Goal: Transaction & Acquisition: Purchase product/service

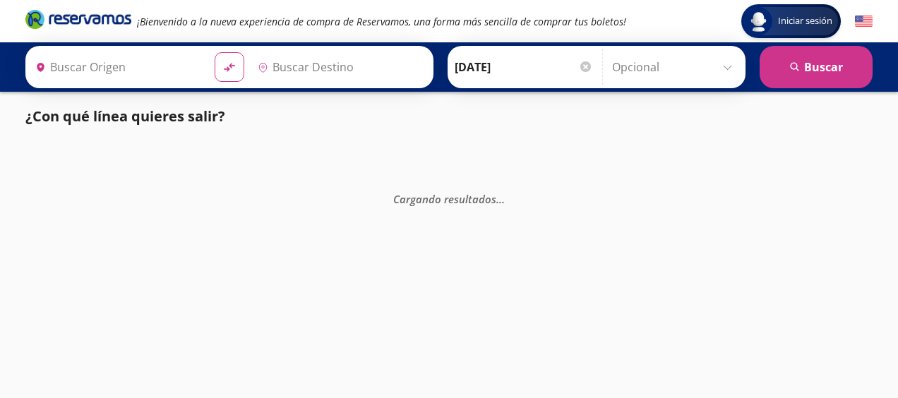
type input "[GEOGRAPHIC_DATA], [GEOGRAPHIC_DATA]"
type input "Atlacomulco, [GEOGRAPHIC_DATA]"
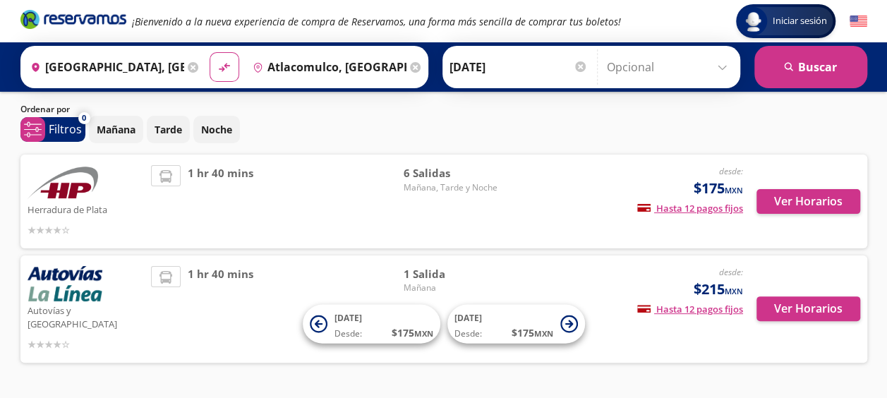
scroll to position [66, 0]
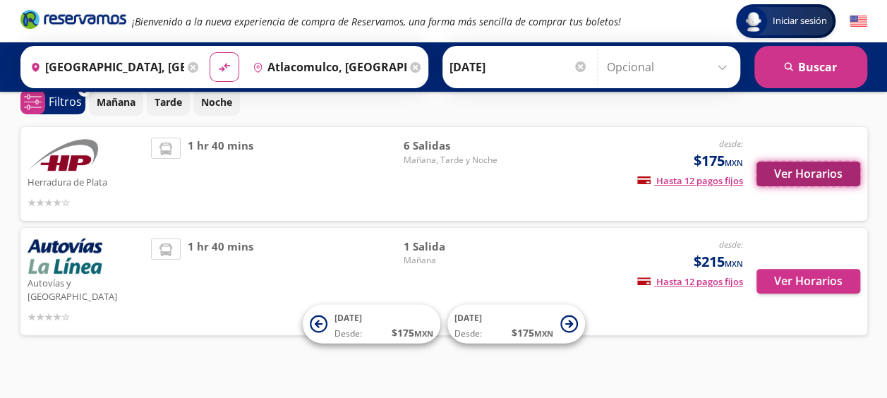
click at [809, 174] on button "Ver Horarios" at bounding box center [808, 174] width 104 height 25
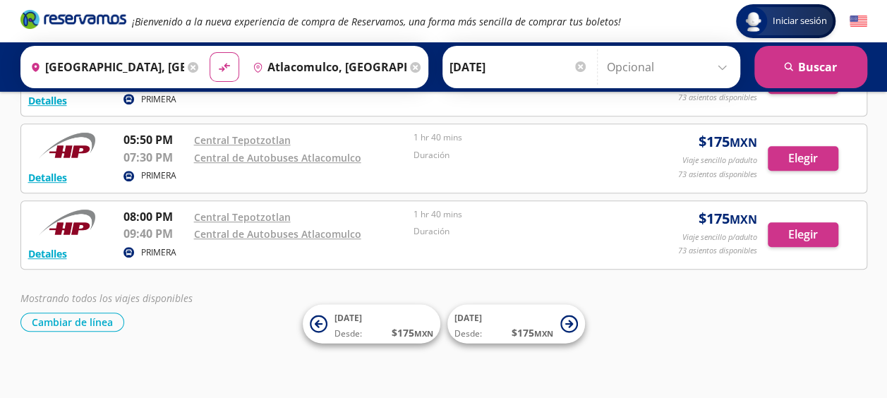
scroll to position [281, 0]
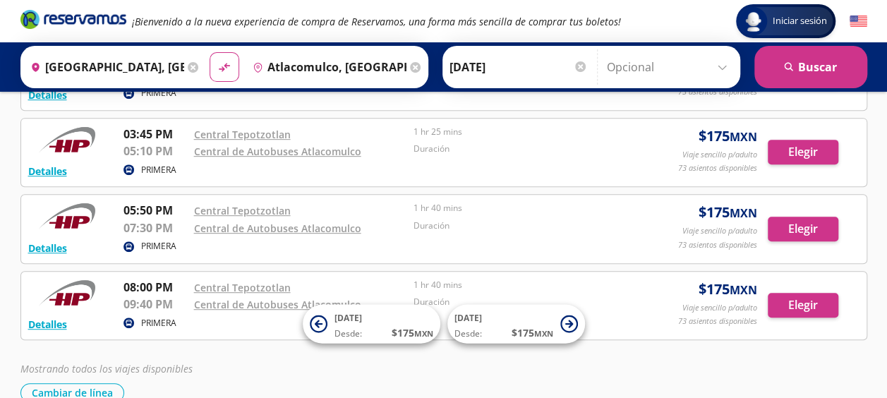
click at [724, 65] on input "Opcional" at bounding box center [670, 66] width 126 height 35
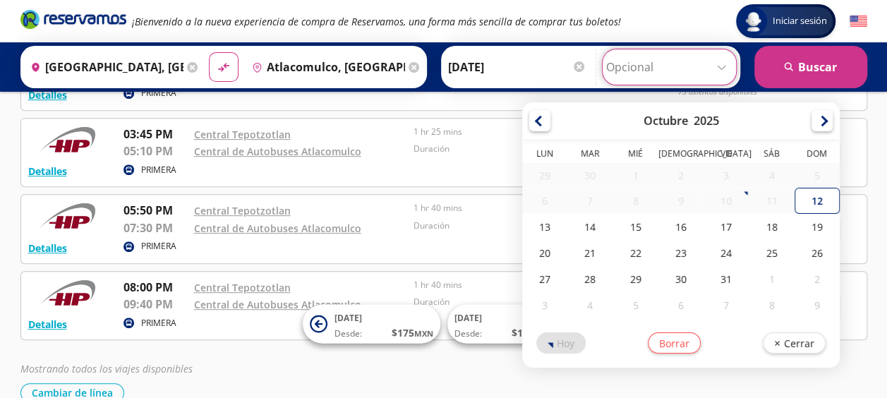
click at [724, 65] on input "Opcional" at bounding box center [669, 66] width 126 height 35
click at [720, 68] on input "Opcional" at bounding box center [669, 66] width 126 height 35
click at [819, 203] on div "12" at bounding box center [817, 201] width 45 height 26
type input "[DATE]"
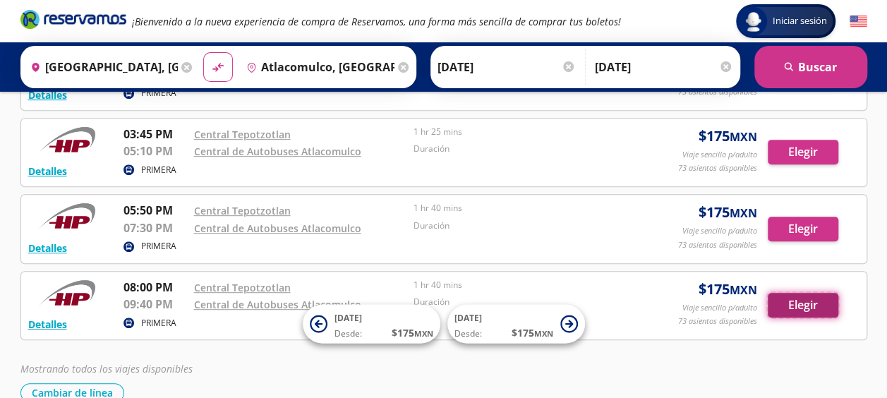
click at [792, 299] on button "Elegir" at bounding box center [803, 305] width 71 height 25
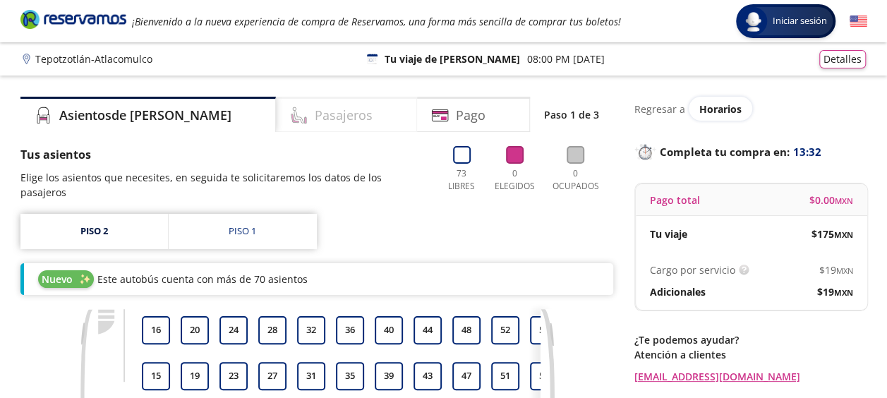
click at [315, 119] on h4 "Pasajeros" at bounding box center [344, 115] width 58 height 19
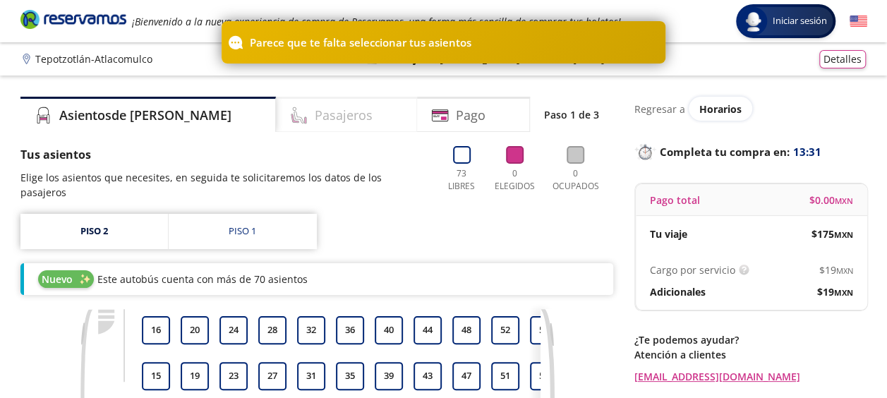
click at [315, 119] on h4 "Pasajeros" at bounding box center [344, 115] width 58 height 19
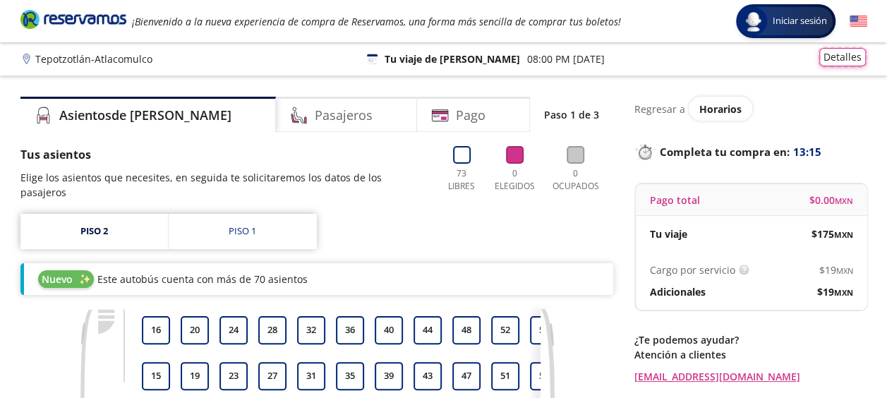
click at [842, 52] on button "Detalles" at bounding box center [842, 57] width 47 height 18
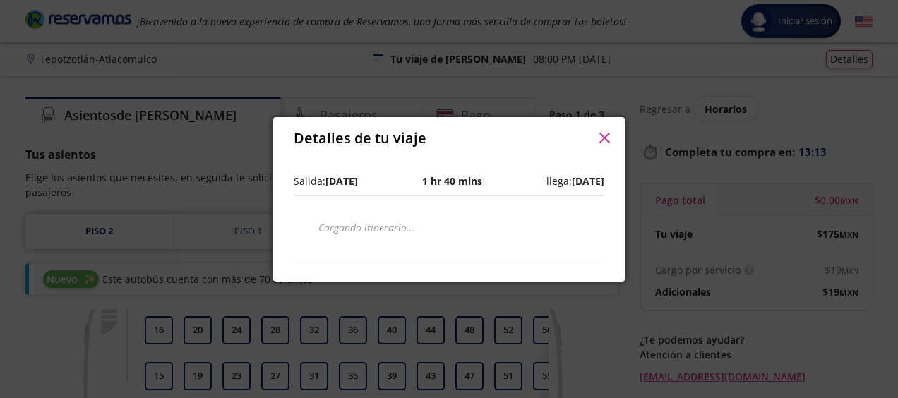
click at [600, 138] on icon "button" at bounding box center [604, 138] width 11 height 11
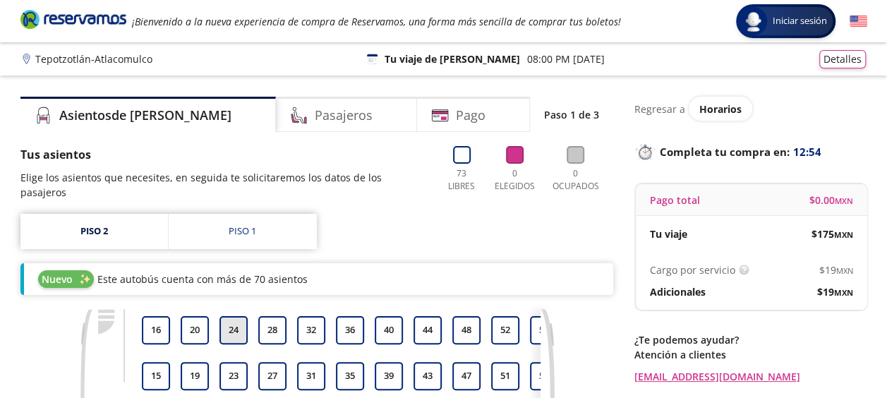
click at [229, 318] on button "24" at bounding box center [233, 330] width 28 height 28
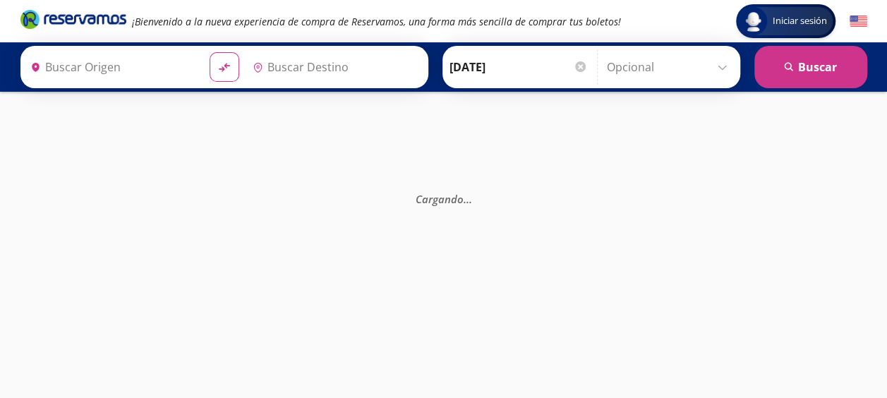
type input "Atlacomulco, [GEOGRAPHIC_DATA]"
type input "[GEOGRAPHIC_DATA], [GEOGRAPHIC_DATA]"
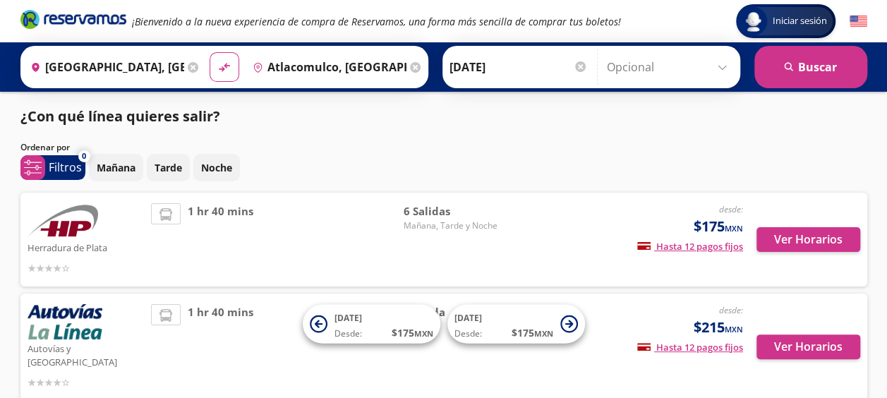
scroll to position [66, 0]
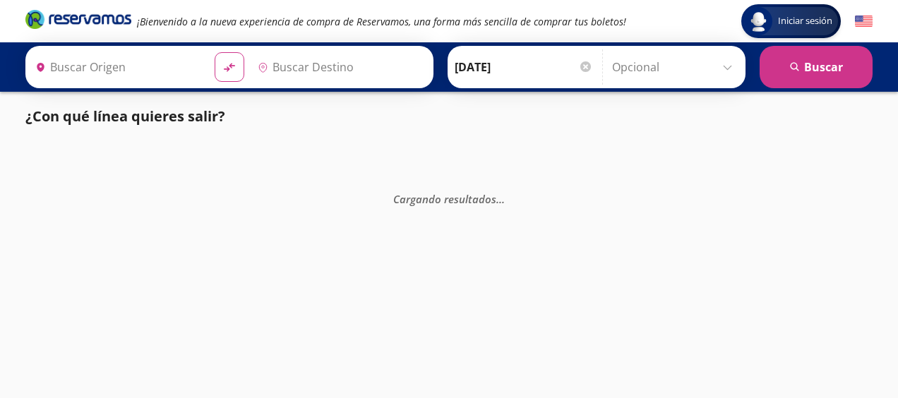
type input "[GEOGRAPHIC_DATA], [GEOGRAPHIC_DATA]"
type input "Atlacomulco, [GEOGRAPHIC_DATA]"
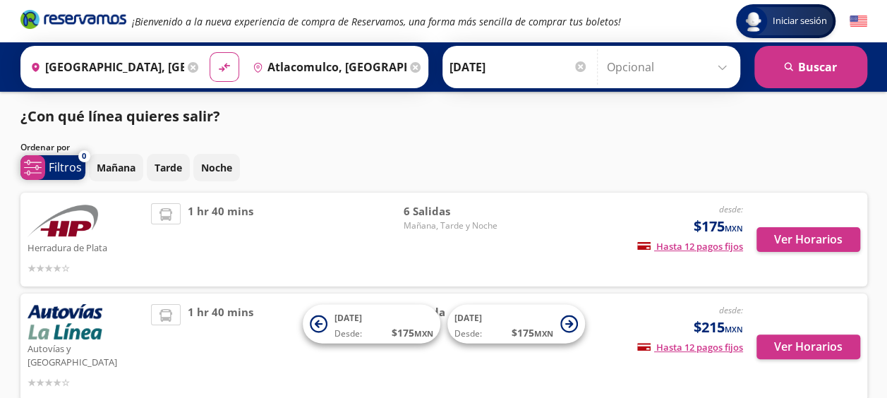
click at [64, 168] on p "Filtros" at bounding box center [65, 167] width 33 height 17
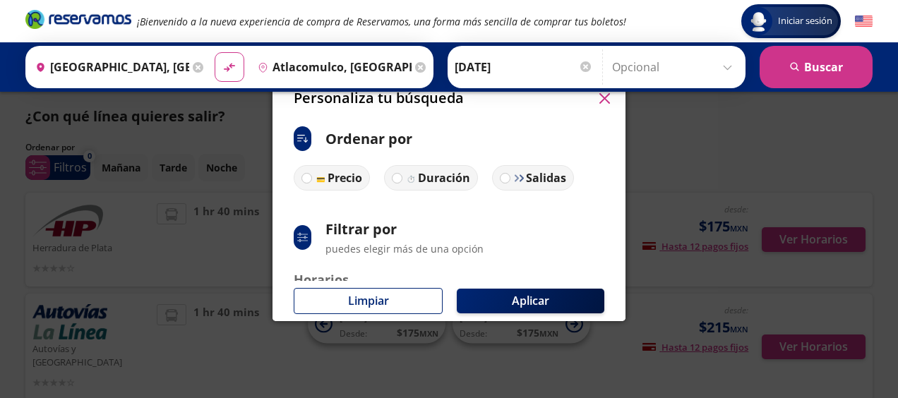
click at [600, 100] on icon "button" at bounding box center [604, 98] width 11 height 11
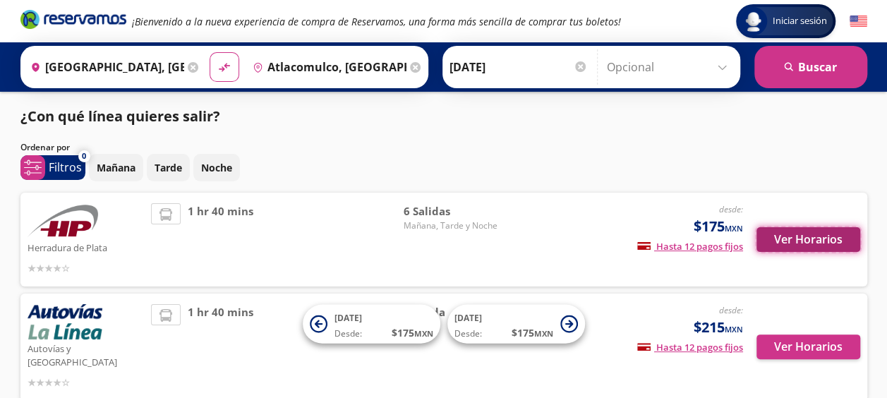
click at [783, 242] on button "Ver Horarios" at bounding box center [808, 239] width 104 height 25
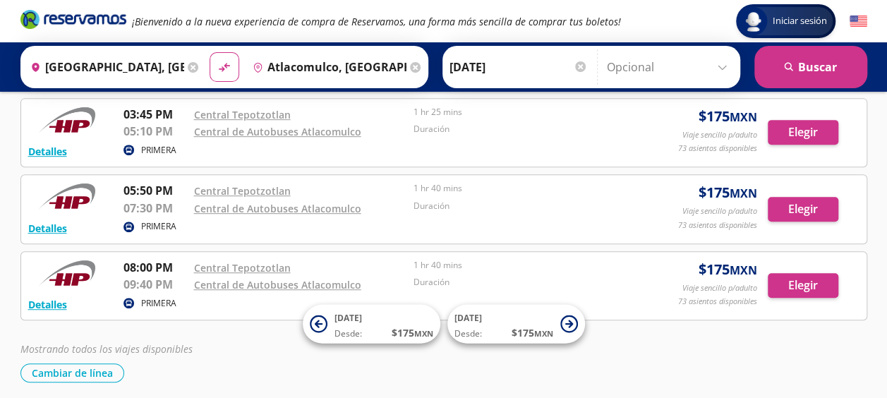
scroll to position [351, 0]
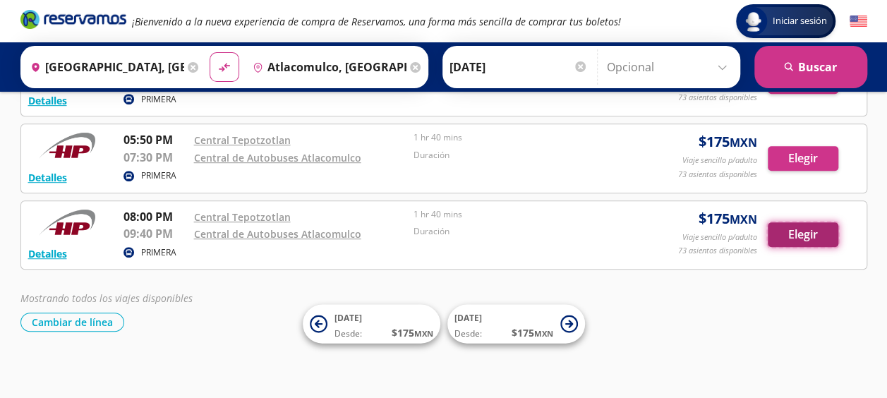
click at [800, 224] on button "Elegir" at bounding box center [803, 234] width 71 height 25
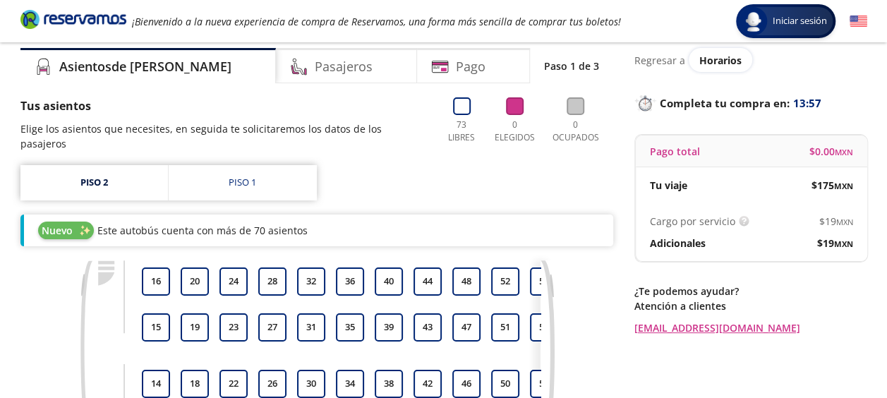
scroll to position [71, 0]
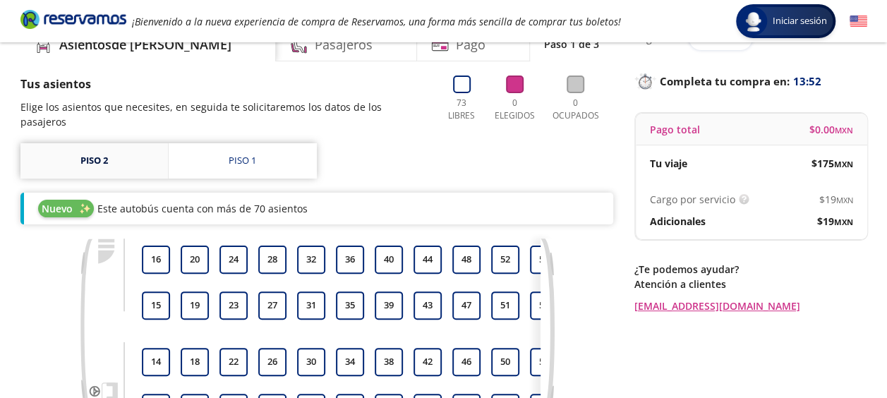
click at [69, 150] on link "Piso 2" at bounding box center [93, 160] width 147 height 35
click at [262, 149] on link "Piso 1" at bounding box center [243, 160] width 148 height 35
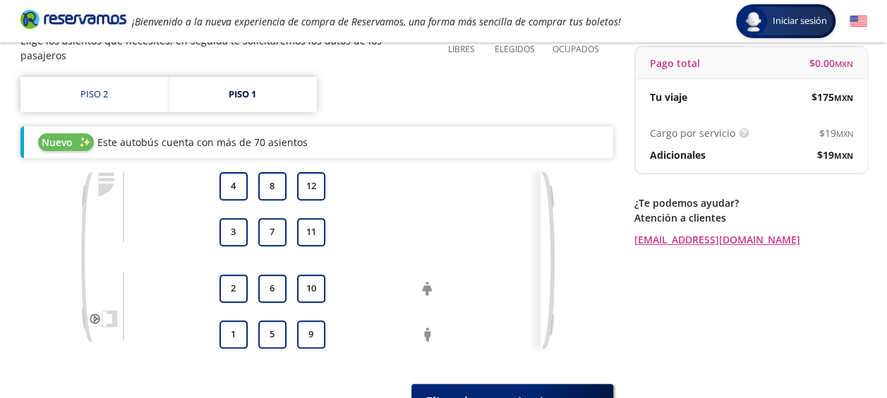
scroll to position [71, 0]
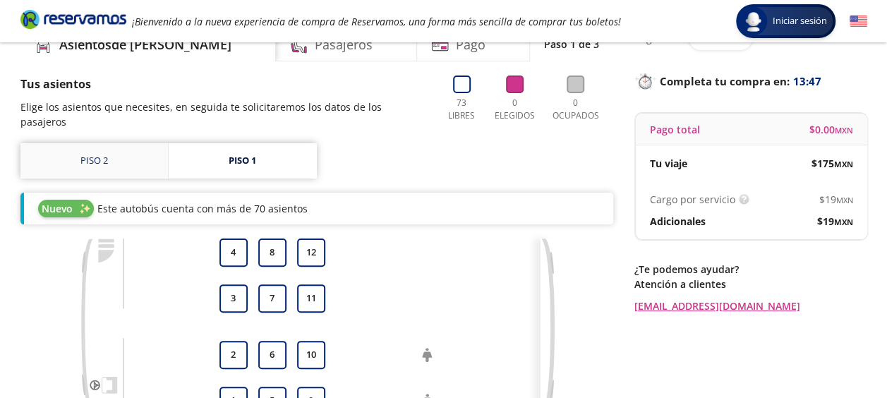
click at [111, 146] on link "Piso 2" at bounding box center [93, 160] width 147 height 35
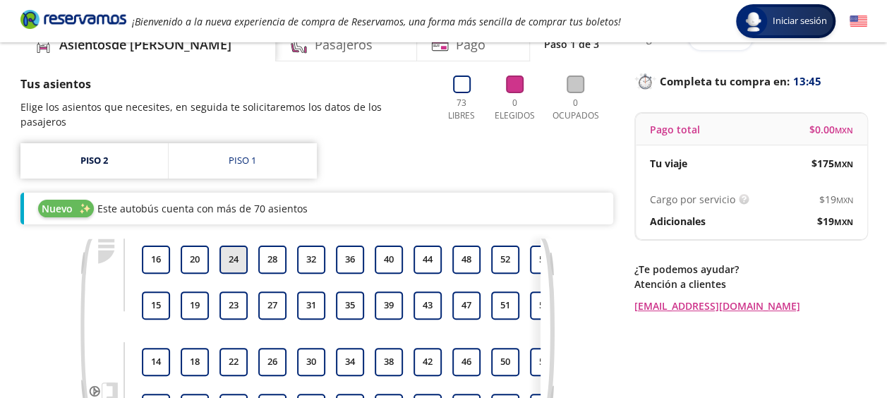
click at [236, 246] on button "24" at bounding box center [233, 260] width 28 height 28
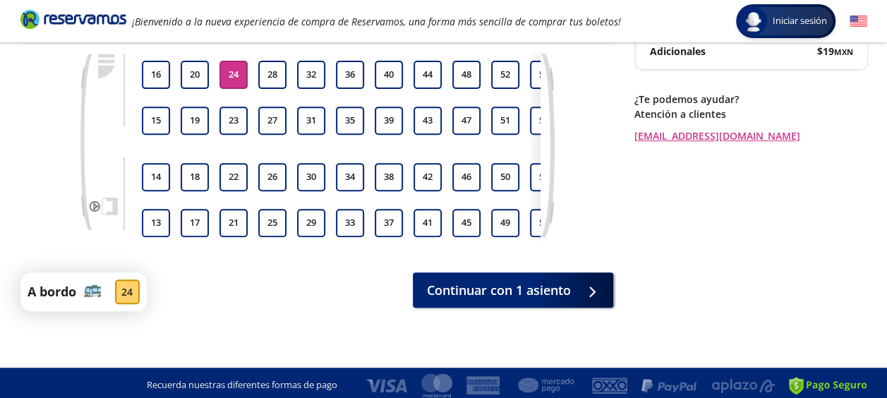
scroll to position [256, 0]
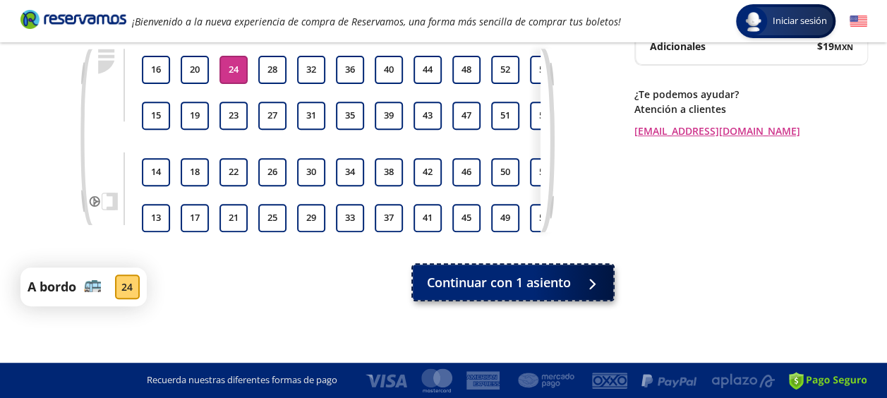
click at [504, 286] on span "Continuar con 1 asiento" at bounding box center [499, 282] width 144 height 19
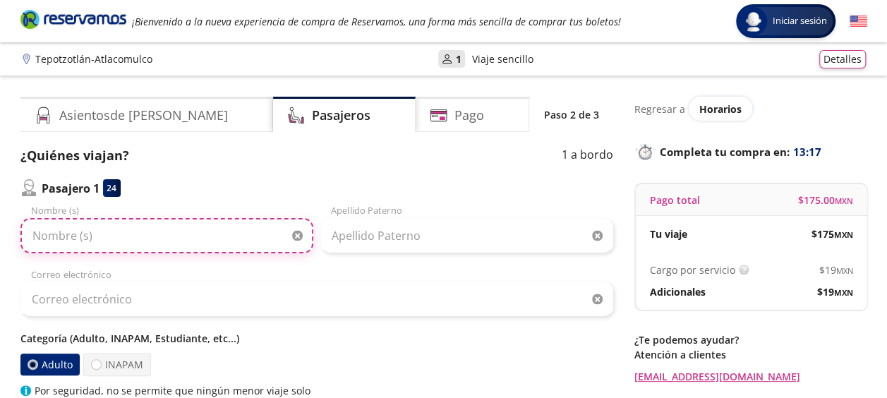
click at [147, 241] on input "Nombre (s)" at bounding box center [166, 235] width 293 height 35
type input "[PERSON_NAME] [PERSON_NAME]"
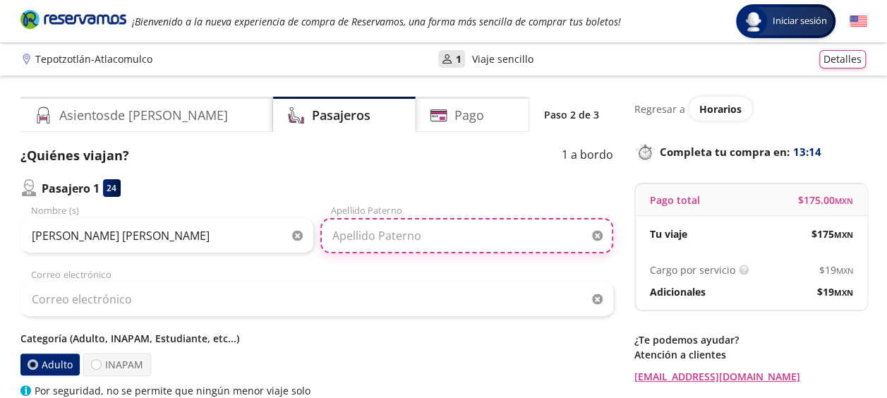
type input "[PERSON_NAME]"
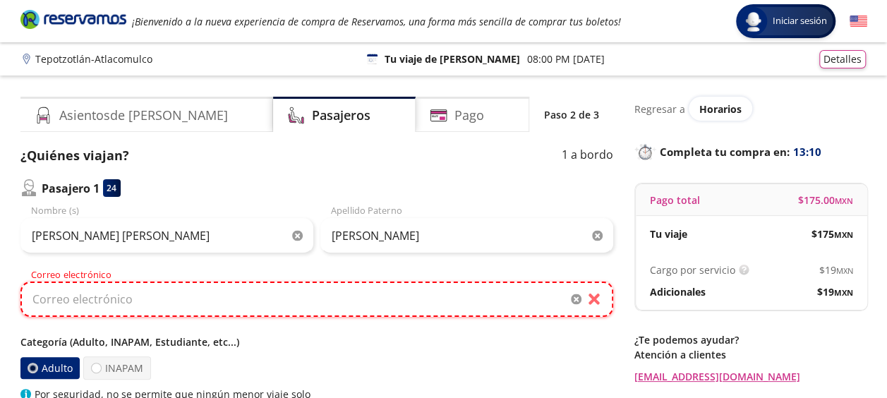
click at [221, 308] on input "Correo electrónico" at bounding box center [316, 299] width 593 height 35
type input "[EMAIL_ADDRESS][DOMAIN_NAME]"
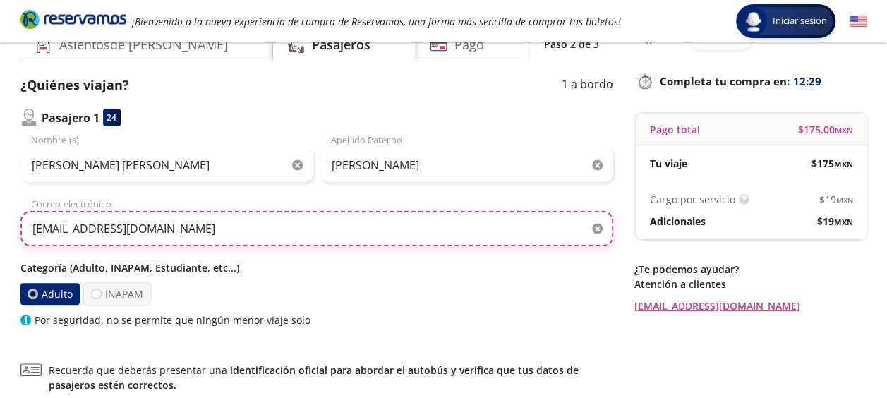
scroll to position [141, 0]
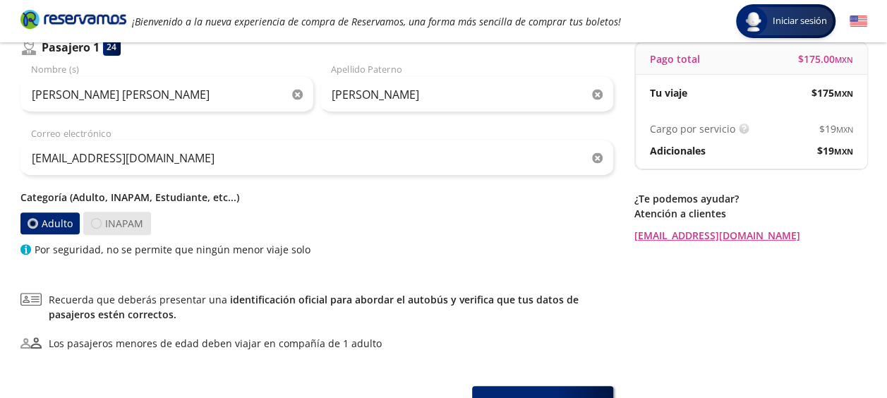
click at [97, 222] on div at bounding box center [96, 223] width 11 height 11
click at [97, 222] on input "INAPAM" at bounding box center [96, 223] width 9 height 9
radio input "true"
radio input "false"
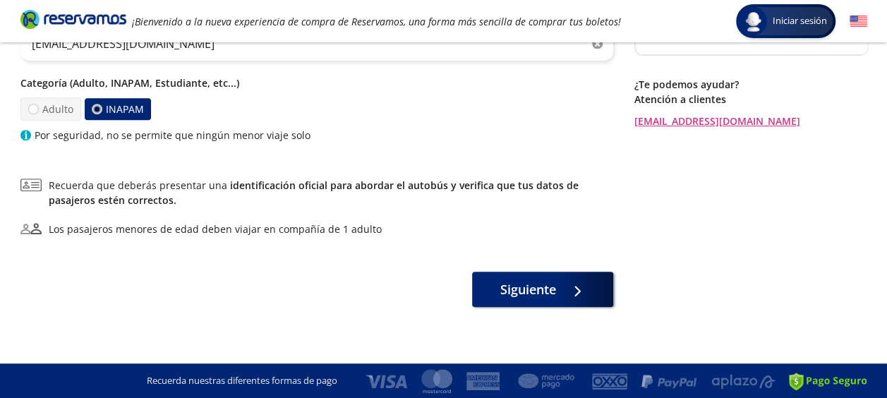
scroll to position [185, 0]
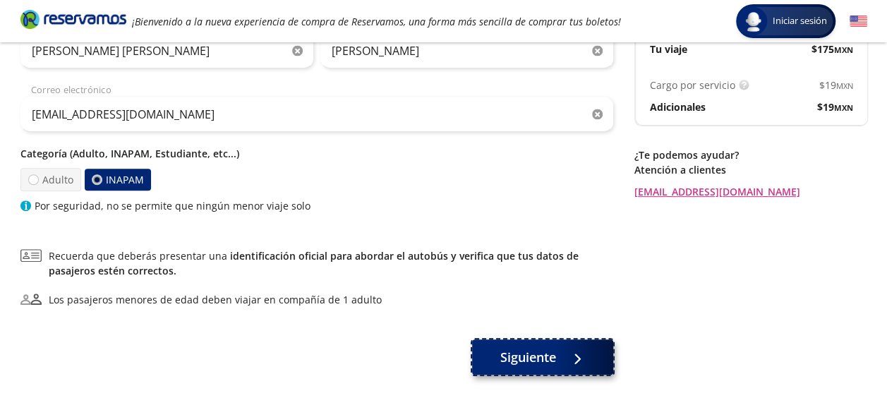
click at [529, 356] on span "Siguiente" at bounding box center [528, 357] width 56 height 19
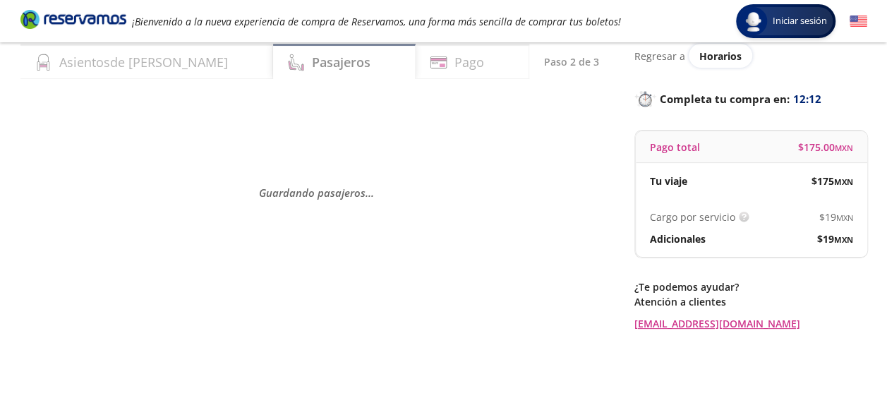
scroll to position [128, 0]
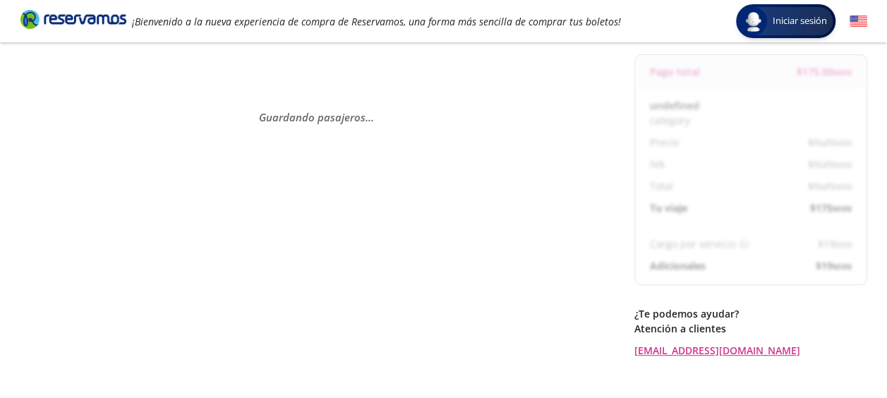
select select "MX"
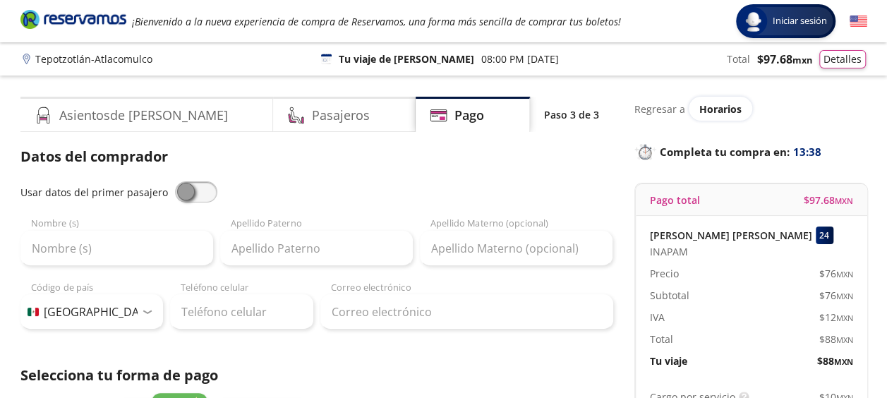
click at [179, 190] on span at bounding box center [196, 191] width 42 height 21
click at [175, 181] on input "checkbox" at bounding box center [175, 181] width 0 height 0
type input "[PERSON_NAME] [PERSON_NAME]"
type input "[PERSON_NAME]"
type input "[EMAIL_ADDRESS][DOMAIN_NAME]"
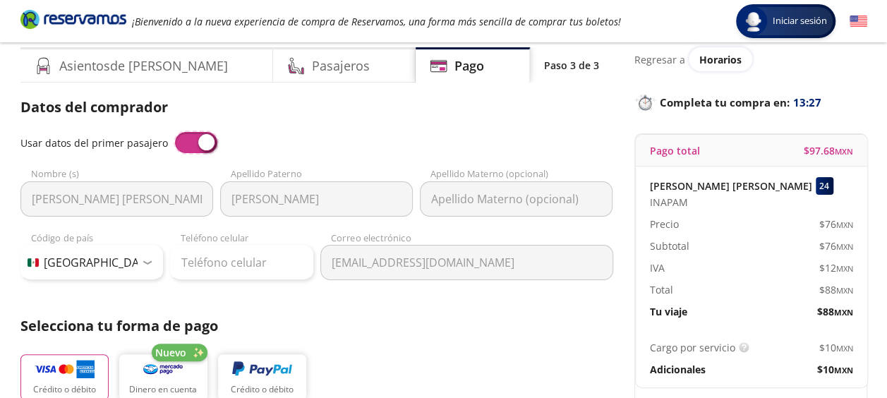
scroll to position [71, 0]
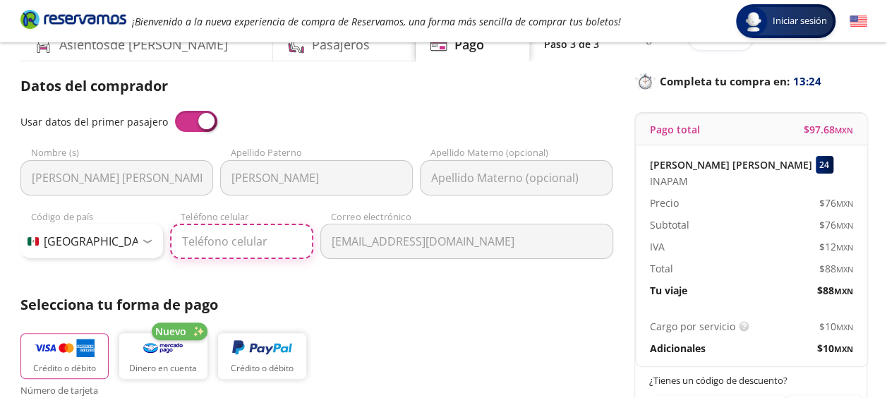
click at [260, 244] on input "Teléfono celular" at bounding box center [241, 241] width 143 height 35
type input "55 8142 6177"
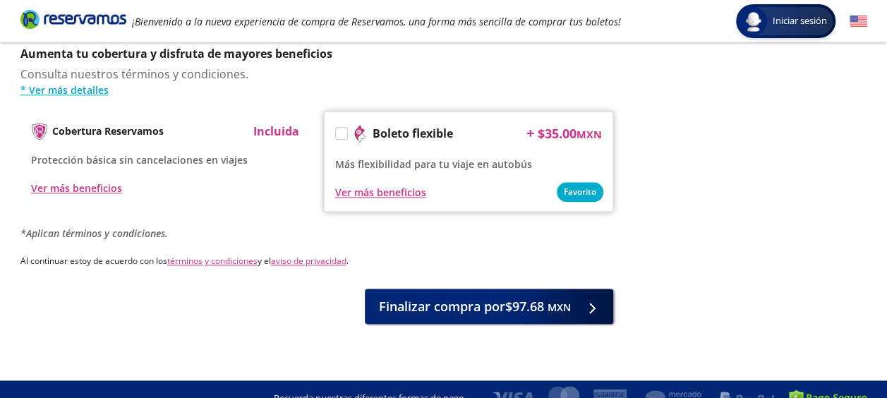
scroll to position [759, 0]
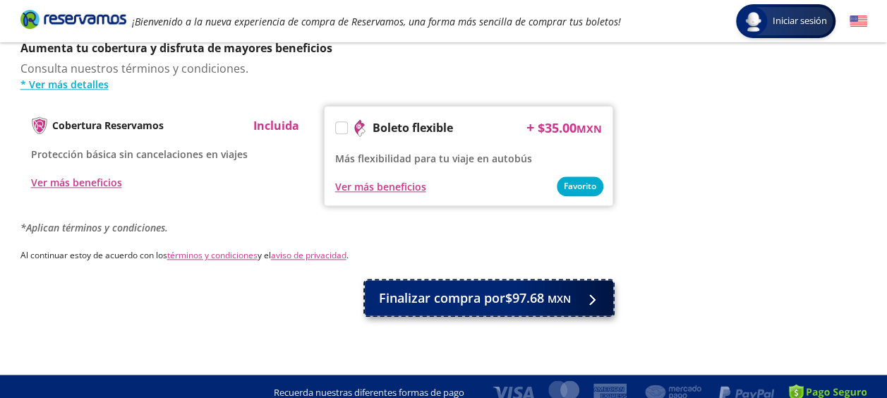
click at [463, 291] on span "Finalizar compra por $97.68 MXN" at bounding box center [475, 298] width 192 height 19
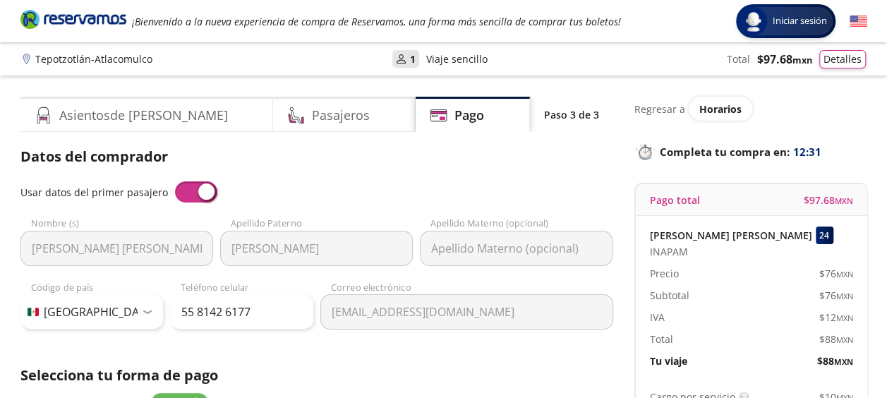
scroll to position [855, 0]
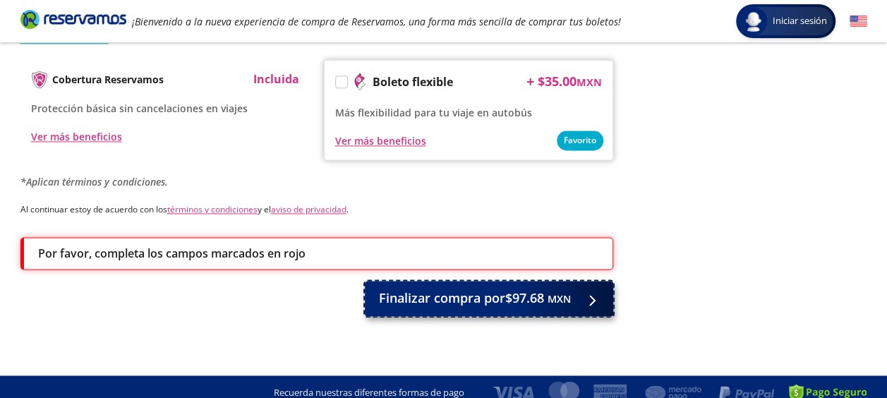
click at [500, 289] on span "Finalizar compra por $97.68 MXN" at bounding box center [475, 298] width 192 height 19
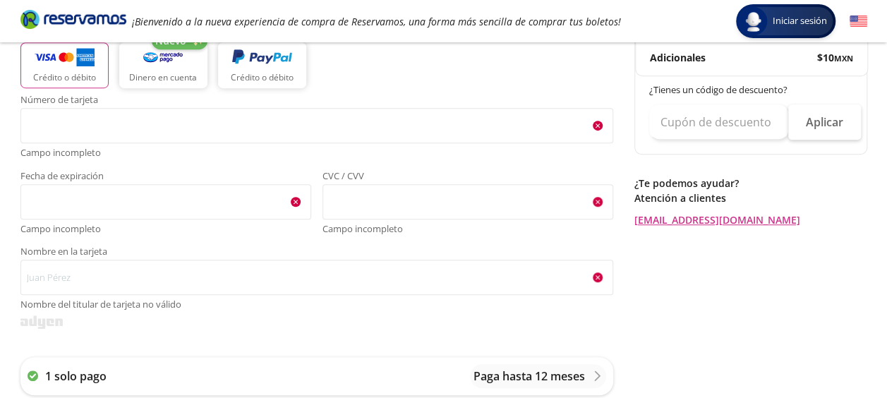
scroll to position [291, 0]
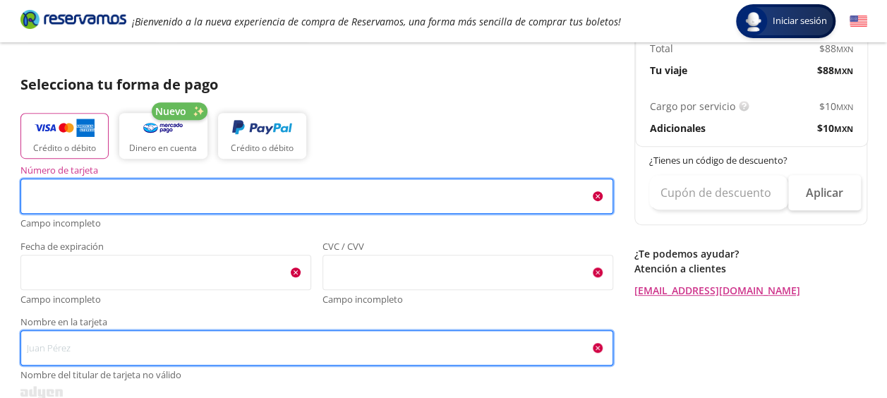
type input "[PERSON_NAME] [PERSON_NAME] [PERSON_NAME]"
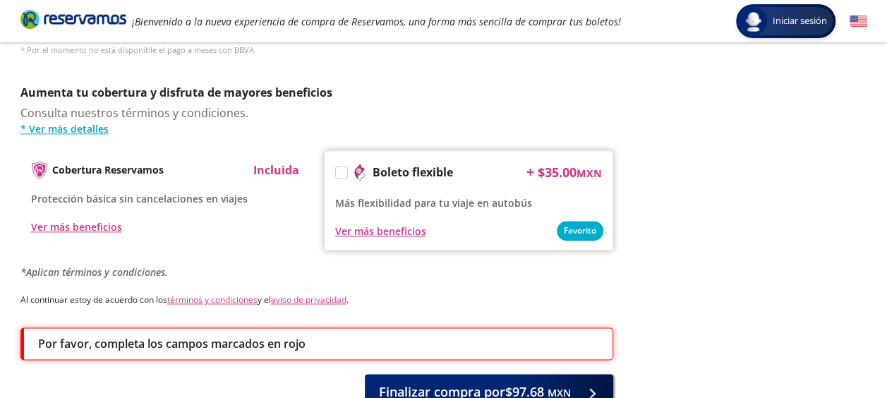
scroll to position [785, 0]
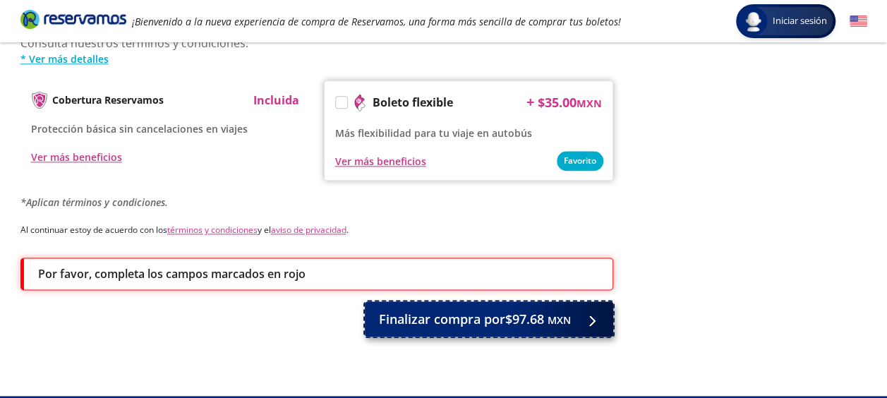
click at [512, 310] on span "Finalizar compra por $97.68 MXN" at bounding box center [475, 319] width 192 height 19
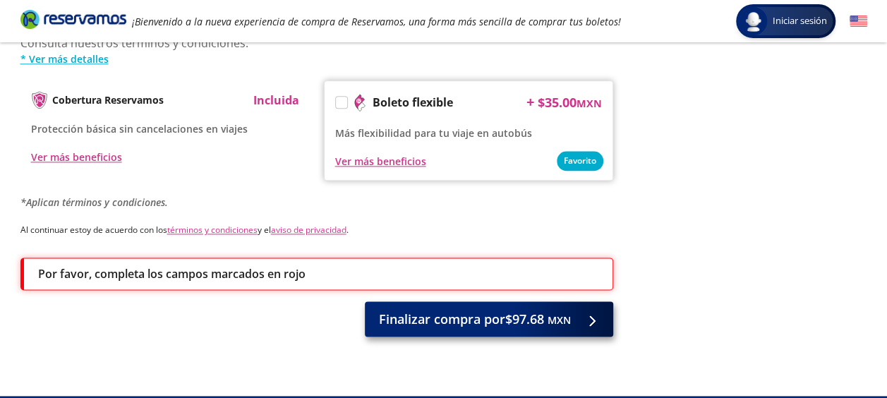
scroll to position [0, 0]
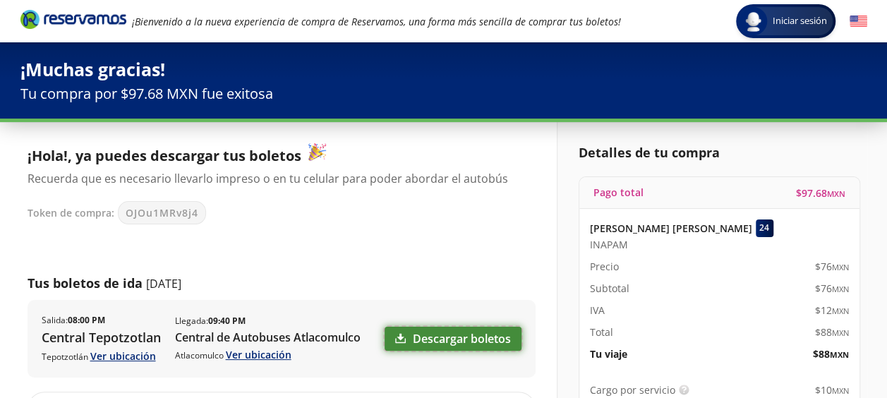
click at [452, 333] on link "Descargar boletos" at bounding box center [453, 339] width 137 height 24
